Goal: Transaction & Acquisition: Subscribe to service/newsletter

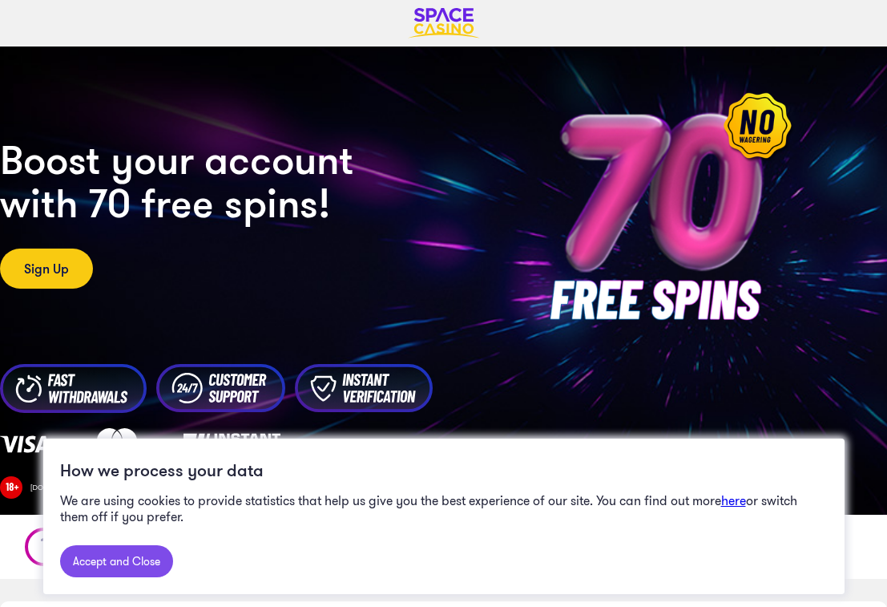
click at [109, 571] on link "Accept and Close" at bounding box center [116, 561] width 113 height 32
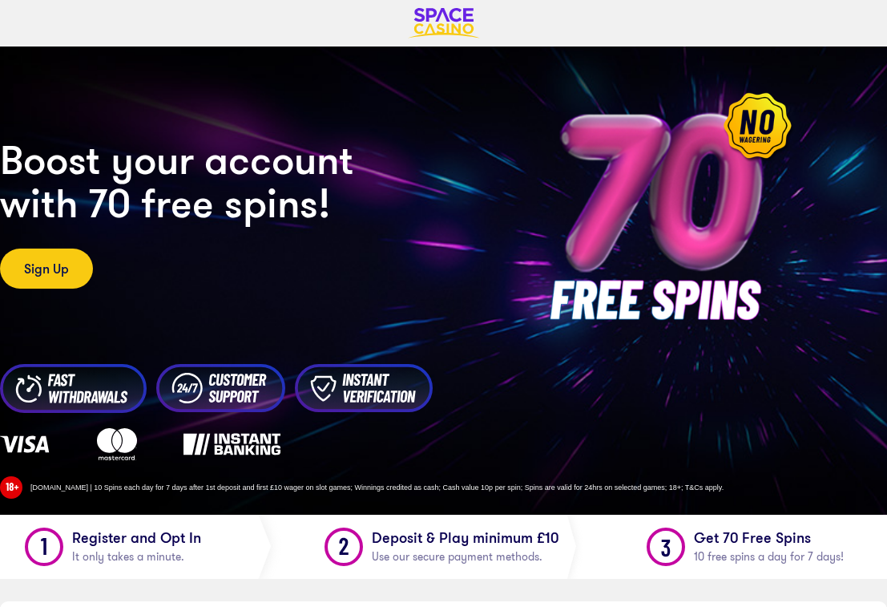
click at [437, 20] on img at bounding box center [444, 23] width 72 height 30
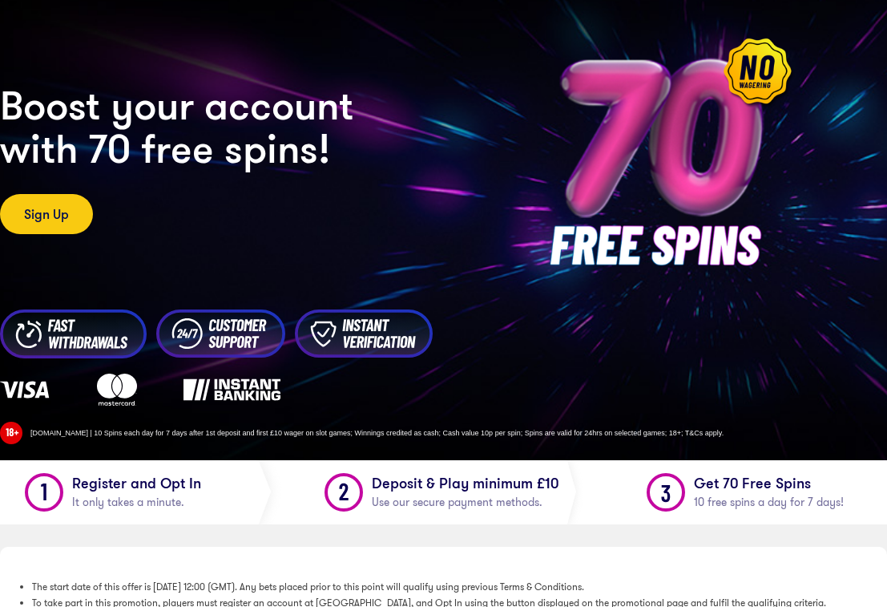
scroll to position [81, 0]
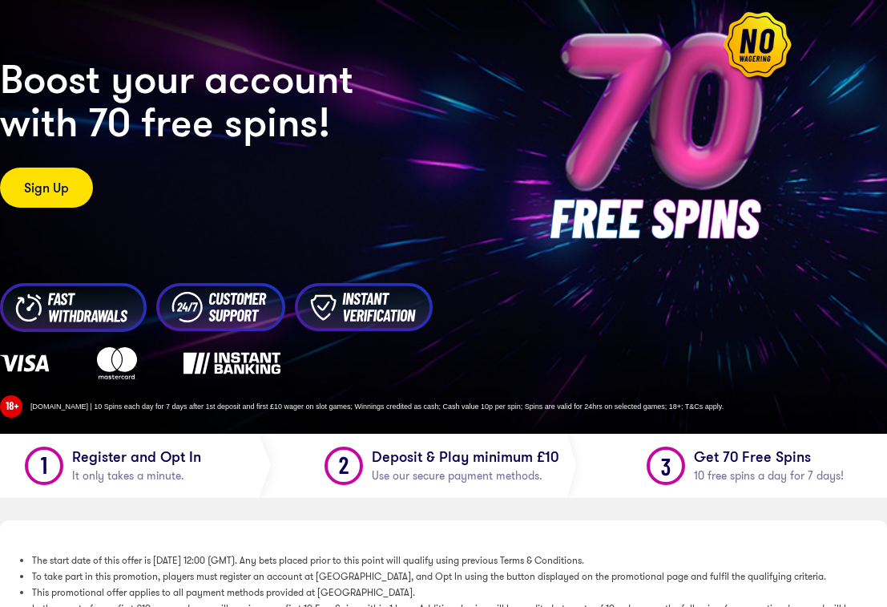
click at [55, 200] on link "Sign Up" at bounding box center [46, 188] width 93 height 40
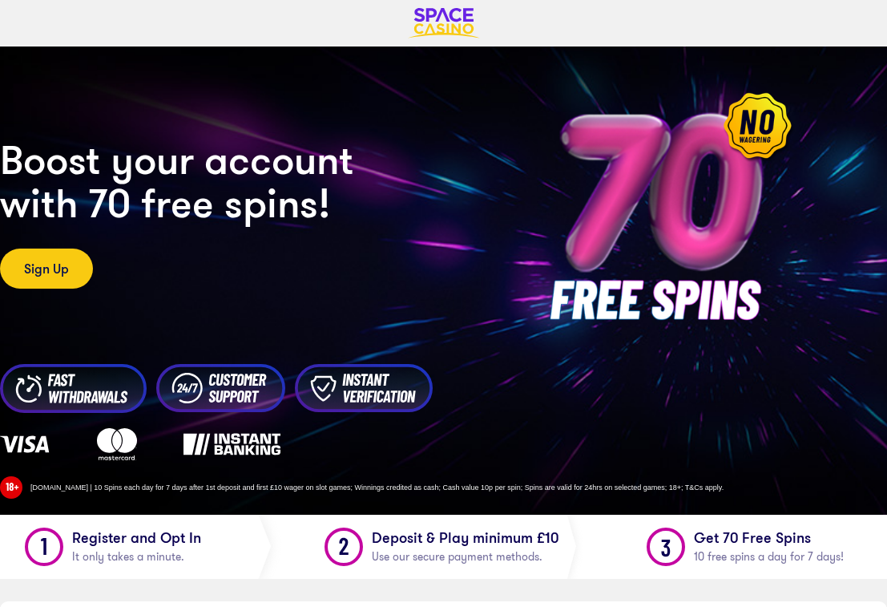
click at [452, 39] on div at bounding box center [443, 23] width 753 height 46
click at [452, 37] on img at bounding box center [444, 23] width 72 height 30
click at [445, 18] on img at bounding box center [444, 23] width 72 height 30
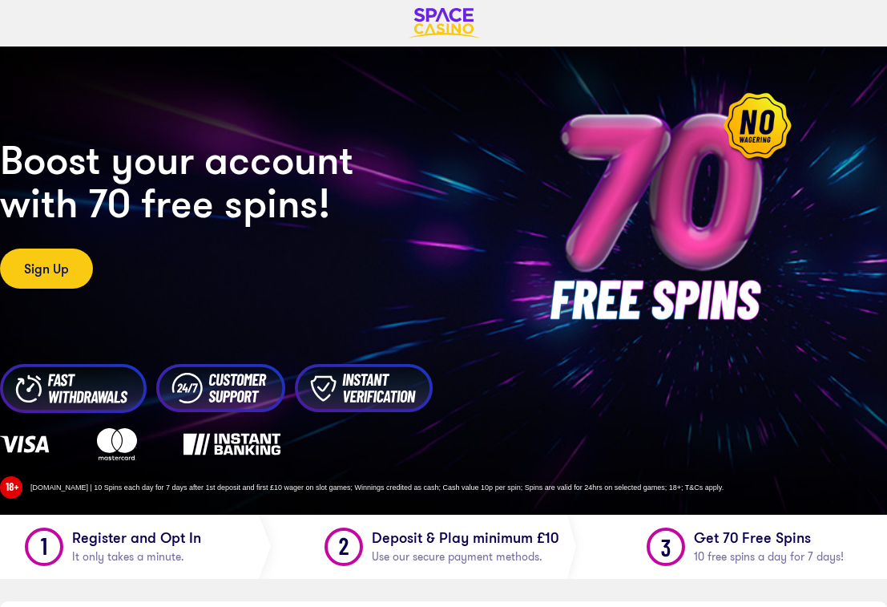
click at [445, 18] on img at bounding box center [444, 23] width 72 height 30
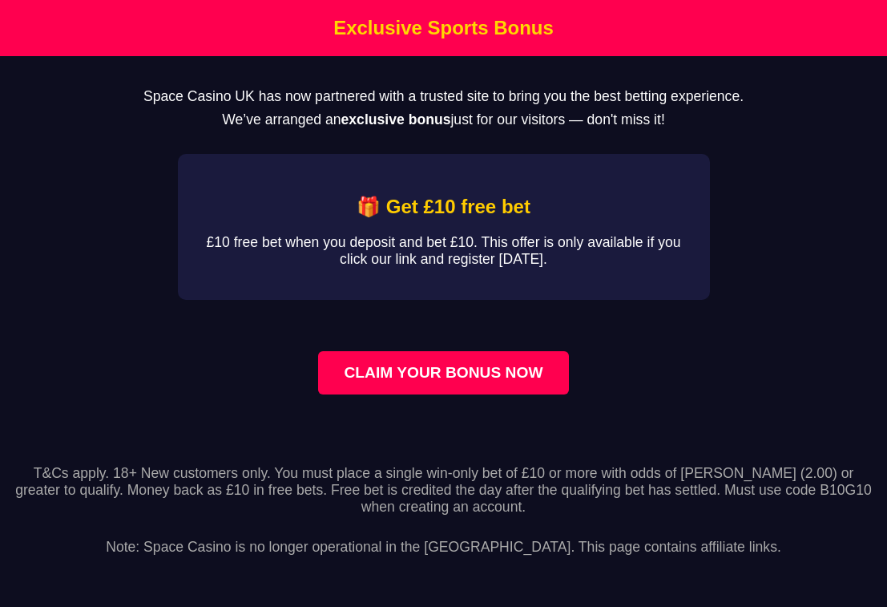
click at [495, 385] on link "CLAIM YOUR BONUS NOW" at bounding box center [443, 372] width 250 height 43
